Goal: Book appointment/travel/reservation

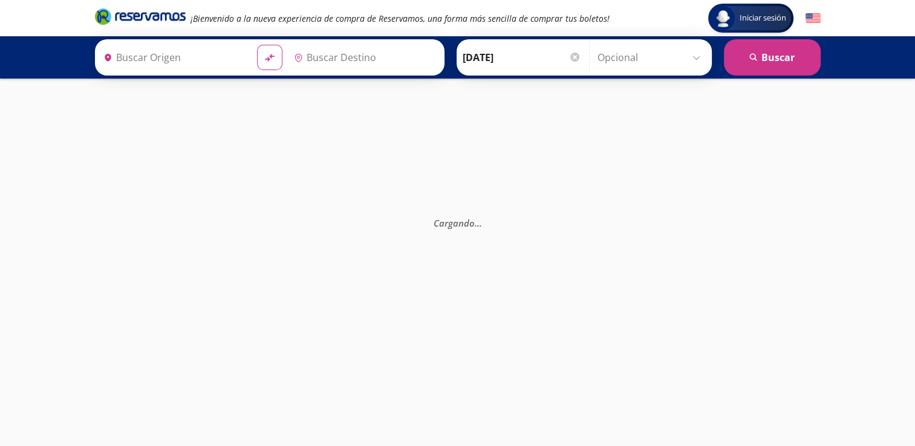
type input "Santiago de Querétaro, [GEOGRAPHIC_DATA]"
type input "[GEOGRAPHIC_DATA], [GEOGRAPHIC_DATA]"
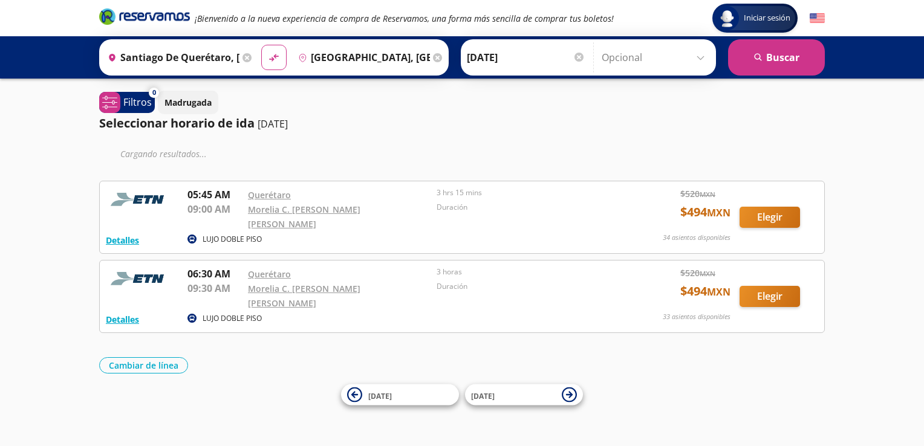
click at [695, 60] on input "Opcional" at bounding box center [656, 57] width 108 height 30
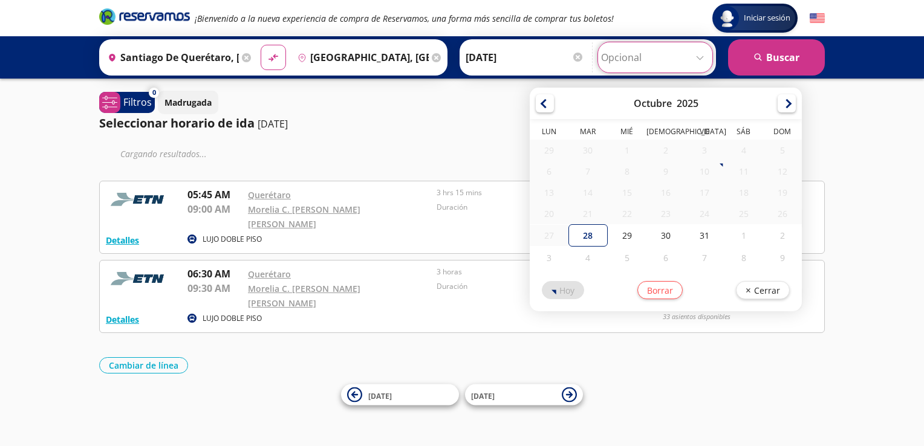
click at [695, 60] on input "Opcional" at bounding box center [655, 57] width 108 height 30
click at [443, 125] on div "Seleccionar horario de ida [DATE]" at bounding box center [462, 123] width 726 height 18
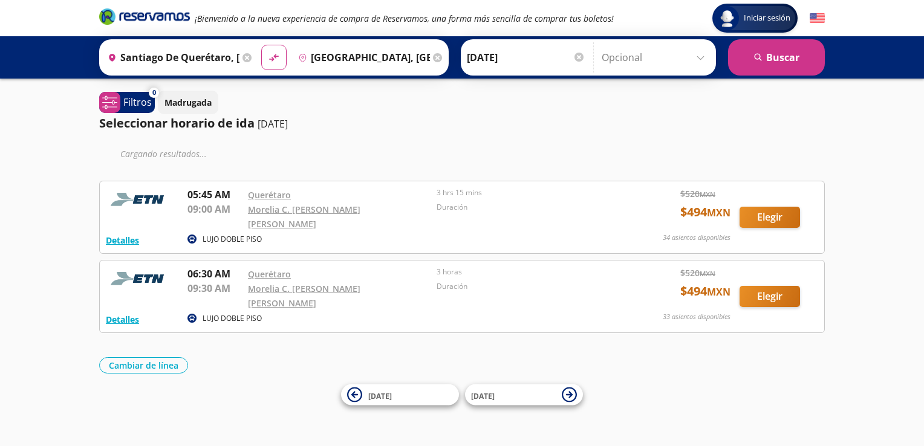
click at [575, 56] on div at bounding box center [579, 57] width 9 height 9
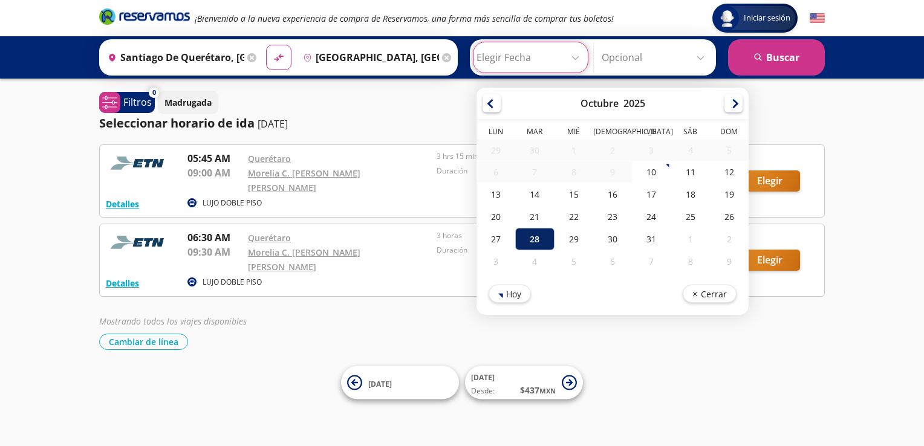
click at [525, 243] on div "28" at bounding box center [534, 239] width 39 height 22
type input "[DATE]"
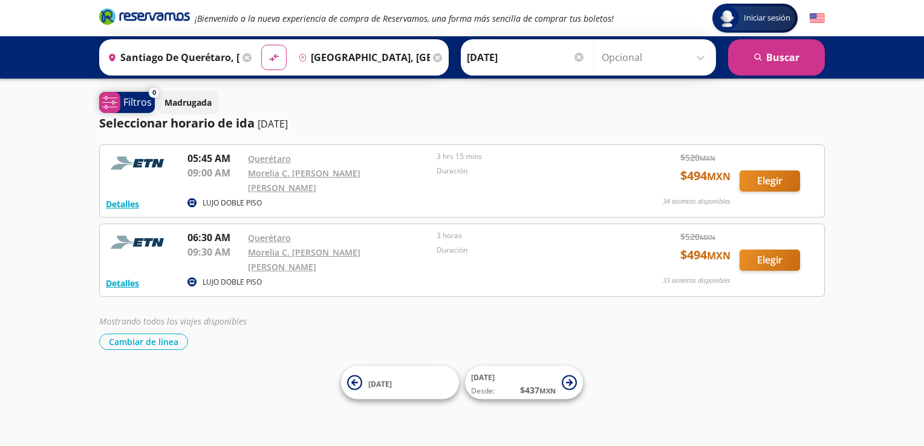
click at [116, 105] on icon "system-uicons:filtering" at bounding box center [109, 102] width 15 height 15
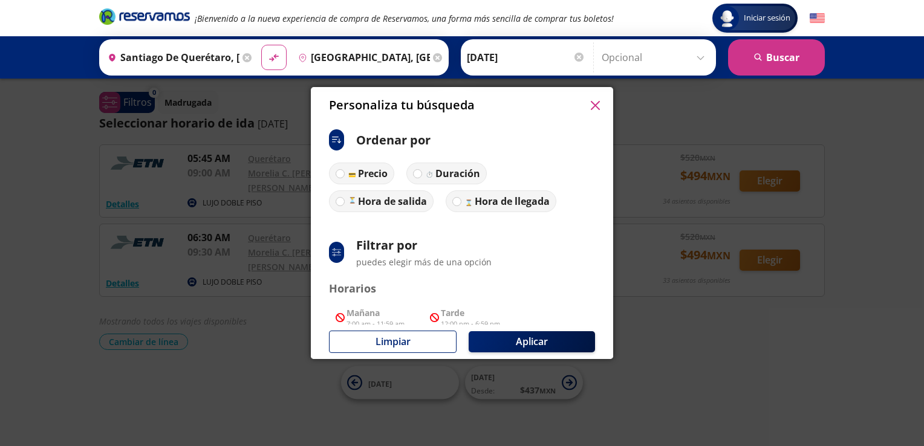
scroll to position [98, 0]
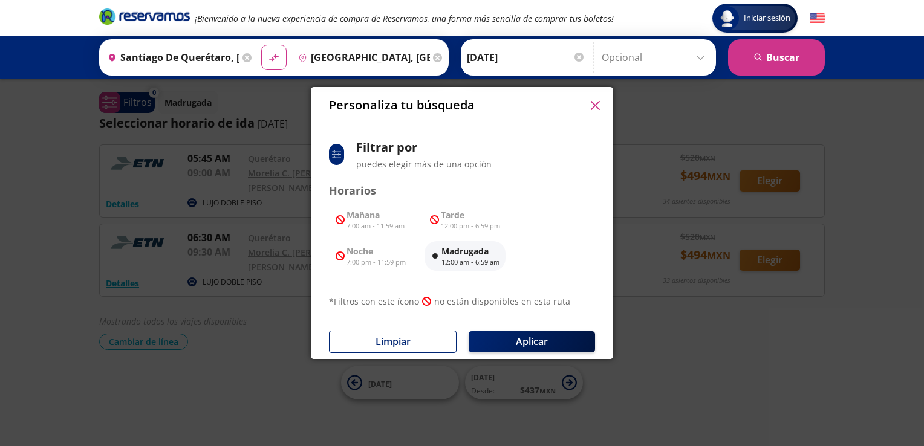
click at [592, 101] on icon "button" at bounding box center [595, 105] width 9 height 9
